Goal: Information Seeking & Learning: Check status

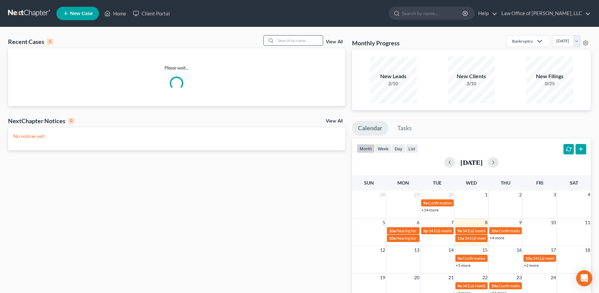
click at [289, 39] on input "search" at bounding box center [299, 41] width 47 height 10
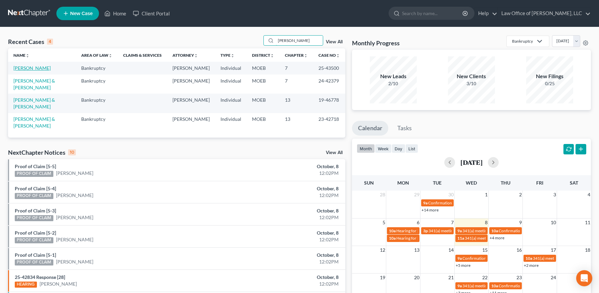
type input "[PERSON_NAME]"
click at [28, 69] on link "[PERSON_NAME]" at bounding box center [31, 68] width 37 height 6
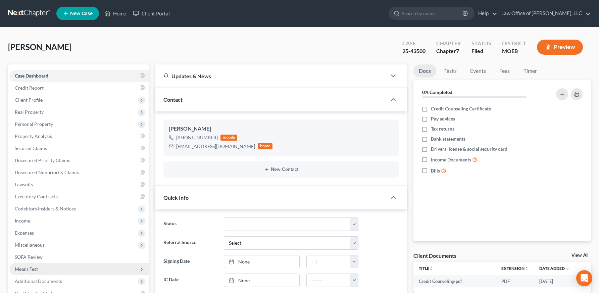
scroll to position [128, 0]
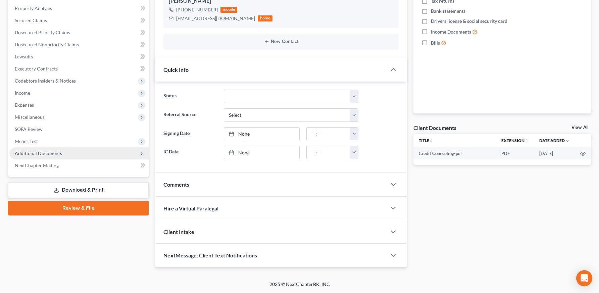
click at [47, 155] on span "Additional Documents" at bounding box center [38, 153] width 47 height 6
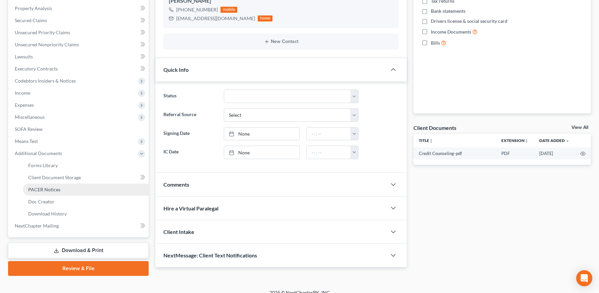
drag, startPoint x: 45, startPoint y: 186, endPoint x: 50, endPoint y: 186, distance: 4.4
click at [45, 186] on span "PACER Notices" at bounding box center [44, 189] width 32 height 6
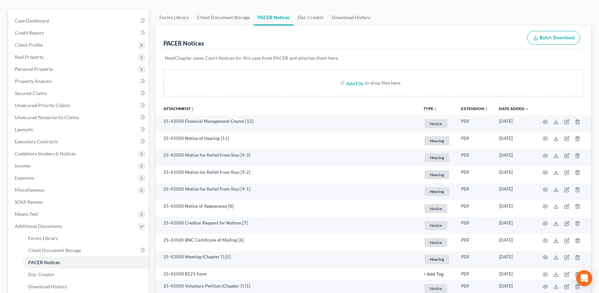
scroll to position [58, 0]
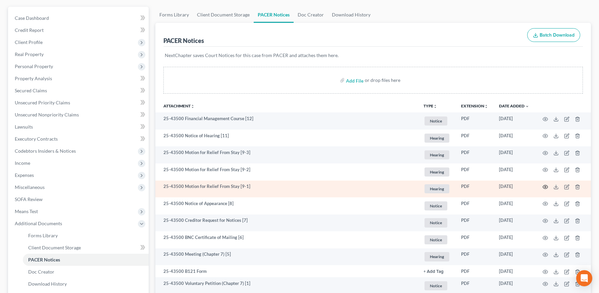
click at [545, 185] on icon "button" at bounding box center [544, 186] width 5 height 5
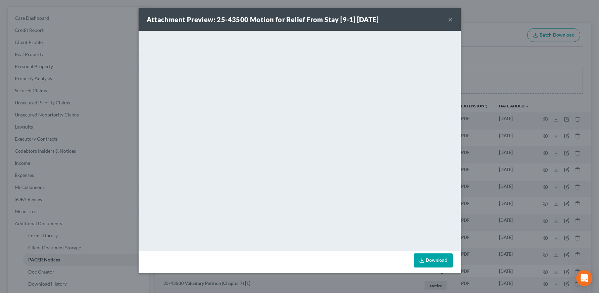
click at [452, 20] on button "×" at bounding box center [450, 19] width 5 height 8
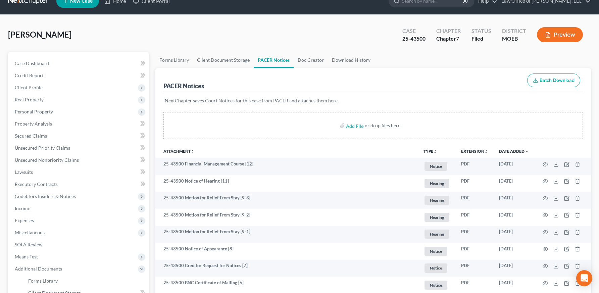
scroll to position [0, 0]
